Goal: Task Accomplishment & Management: Manage account settings

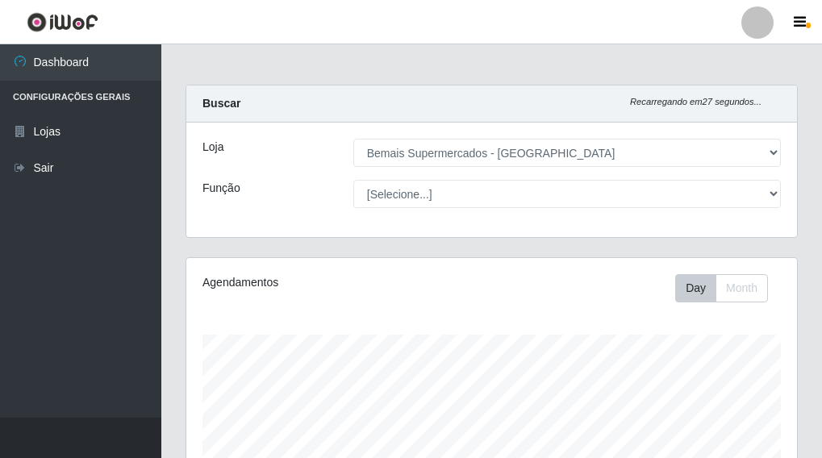
select select "249"
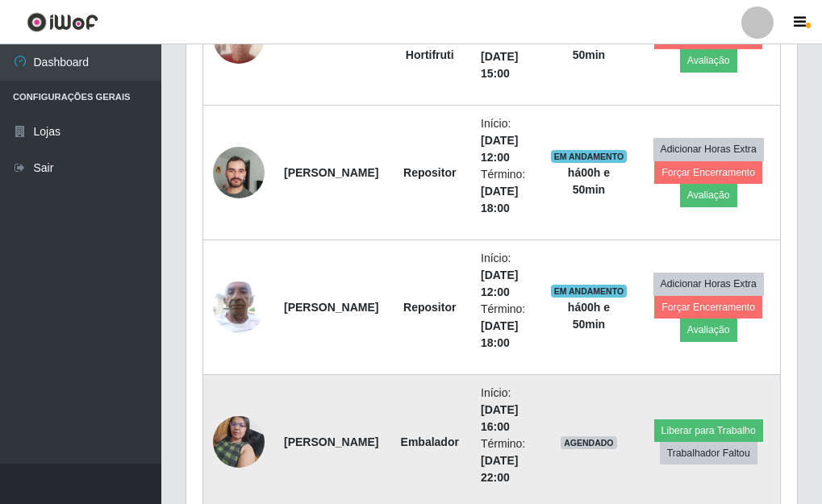
scroll to position [631, 0]
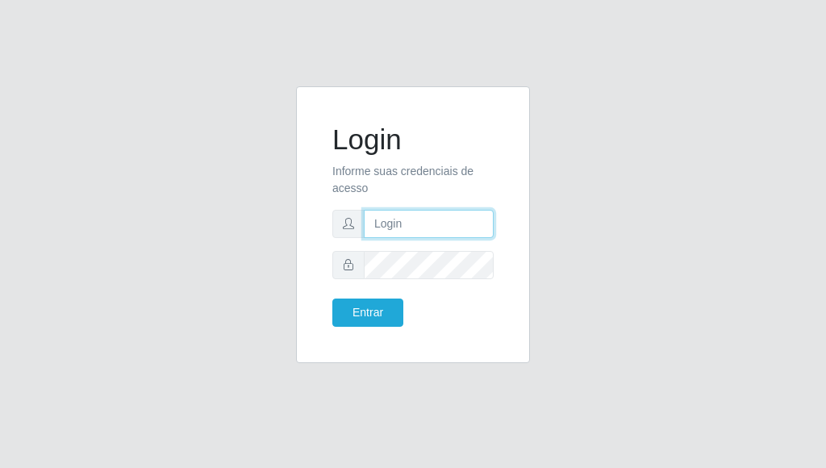
type input "[PERSON_NAME]"
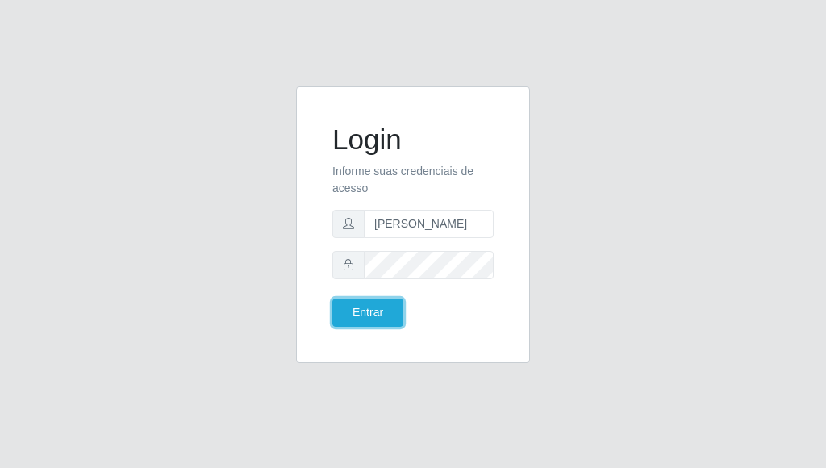
click at [399, 311] on button "Entrar" at bounding box center [367, 312] width 71 height 28
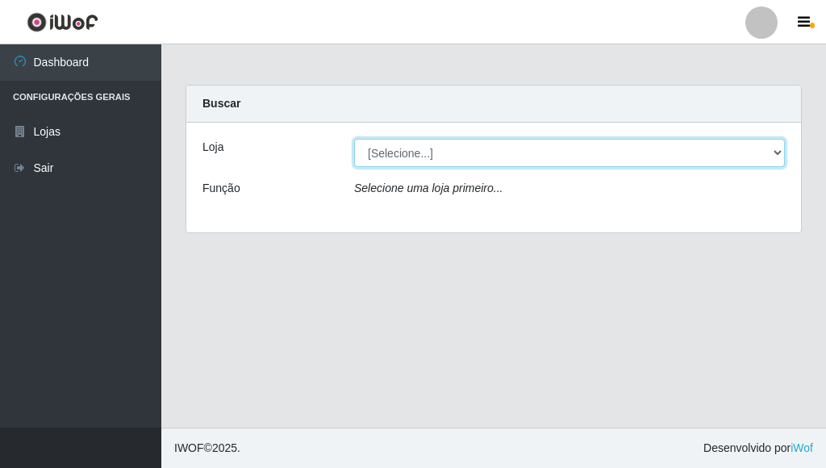
click at [775, 148] on select "[Selecione...] Bemais Supermercados - [GEOGRAPHIC_DATA]" at bounding box center [569, 153] width 431 height 28
select select "249"
click at [354, 139] on select "[Selecione...] Bemais Supermercados - [GEOGRAPHIC_DATA]" at bounding box center [569, 153] width 431 height 28
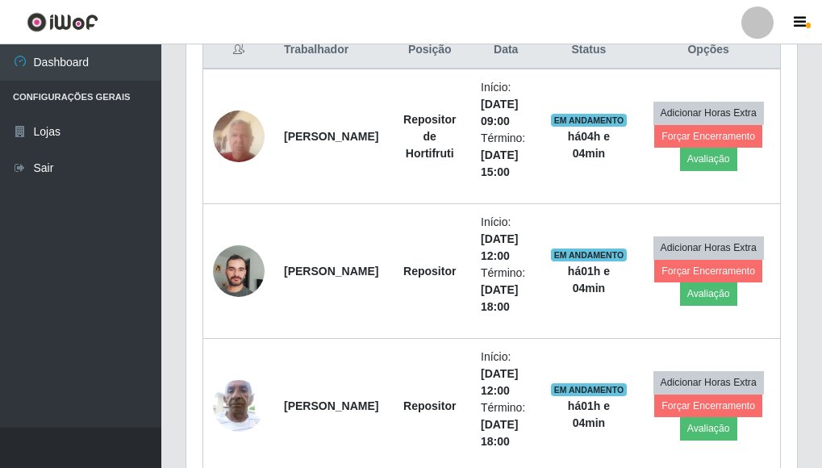
scroll to position [645, 0]
